Goal: Navigation & Orientation: Find specific page/section

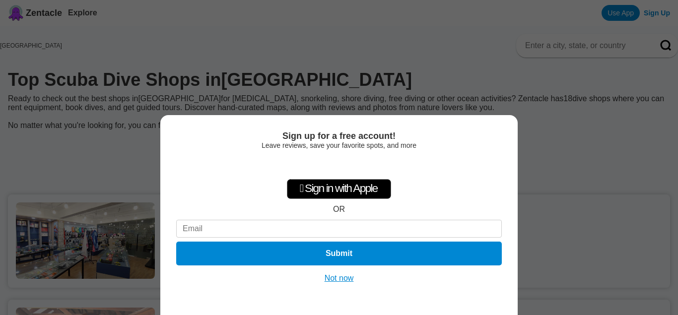
click at [339, 276] on button "Not now" at bounding box center [339, 279] width 35 height 10
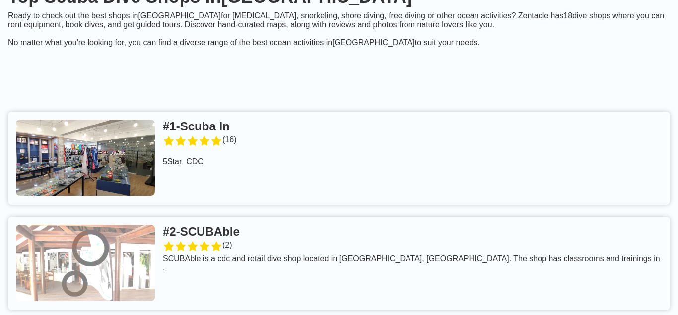
scroll to position [88, 0]
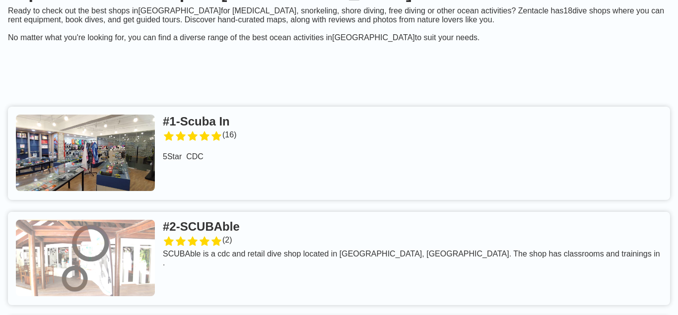
click at [222, 134] on link at bounding box center [339, 153] width 663 height 93
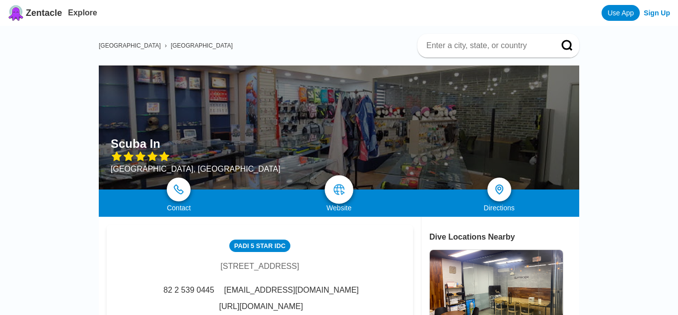
click at [337, 183] on link at bounding box center [339, 189] width 29 height 29
click at [337, 196] on link at bounding box center [339, 189] width 29 height 29
